Goal: Navigation & Orientation: Find specific page/section

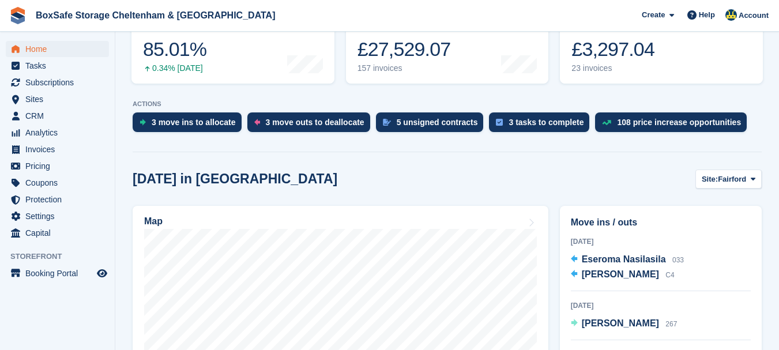
scroll to position [181, 0]
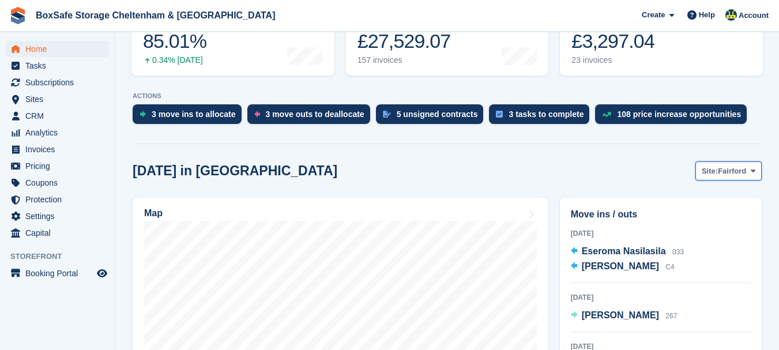
click at [733, 178] on button "Site: [GEOGRAPHIC_DATA]" at bounding box center [729, 171] width 66 height 19
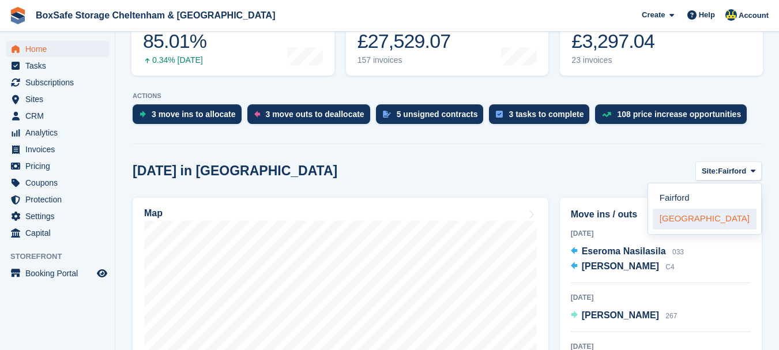
click at [710, 224] on link "[GEOGRAPHIC_DATA]" at bounding box center [705, 219] width 104 height 21
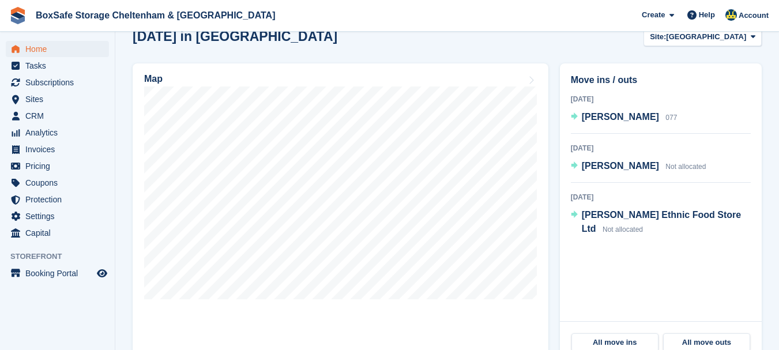
scroll to position [319, 0]
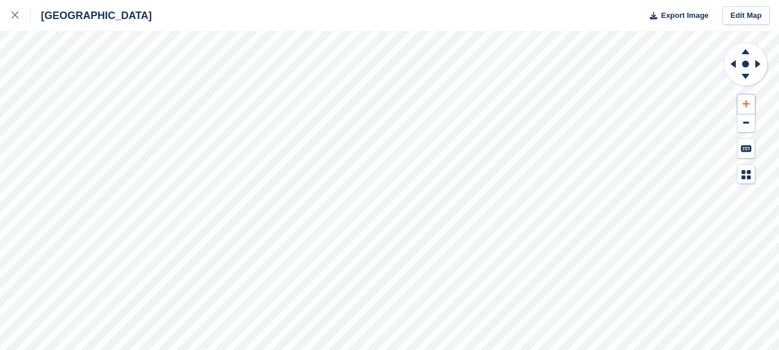
click at [749, 102] on icon at bounding box center [746, 104] width 7 height 8
click at [747, 81] on icon at bounding box center [746, 78] width 30 height 14
click at [745, 55] on icon at bounding box center [746, 50] width 30 height 14
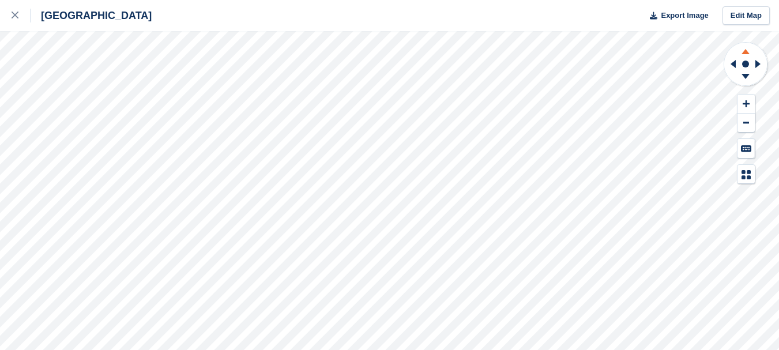
click at [745, 55] on icon at bounding box center [746, 50] width 30 height 14
